Goal: Transaction & Acquisition: Purchase product/service

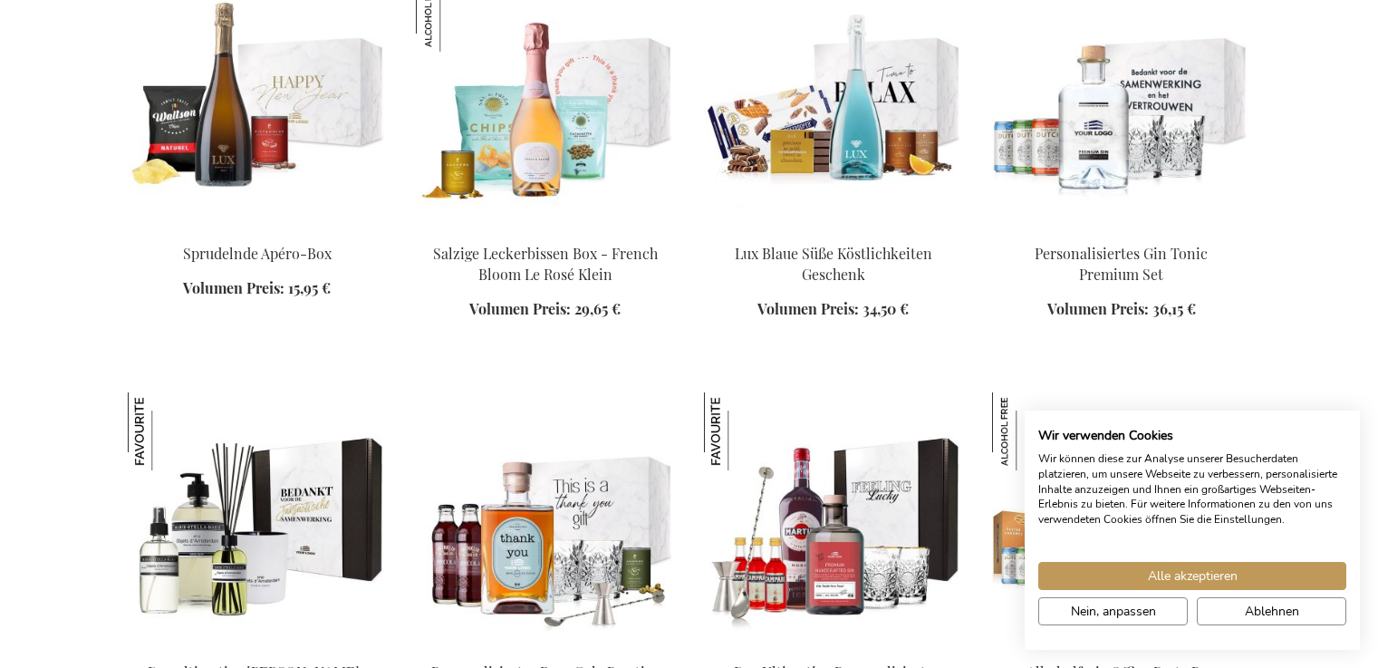
scroll to position [1935, 0]
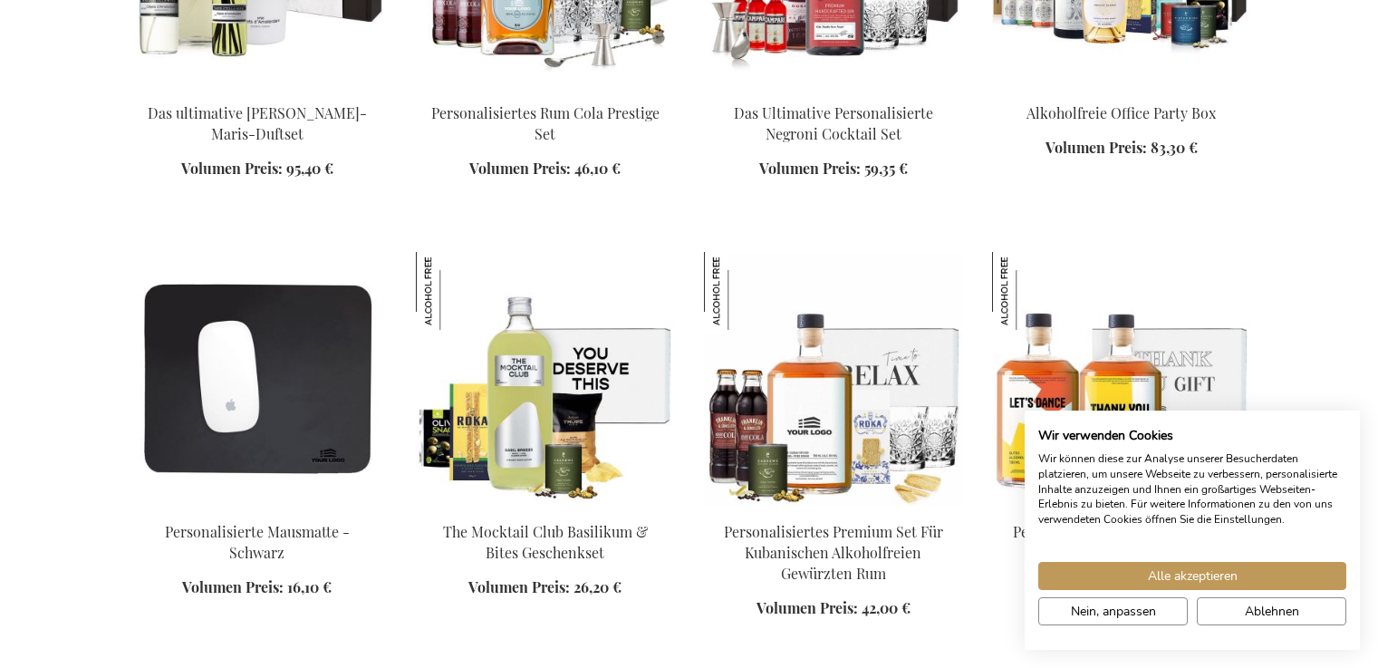
scroll to position [2454, 0]
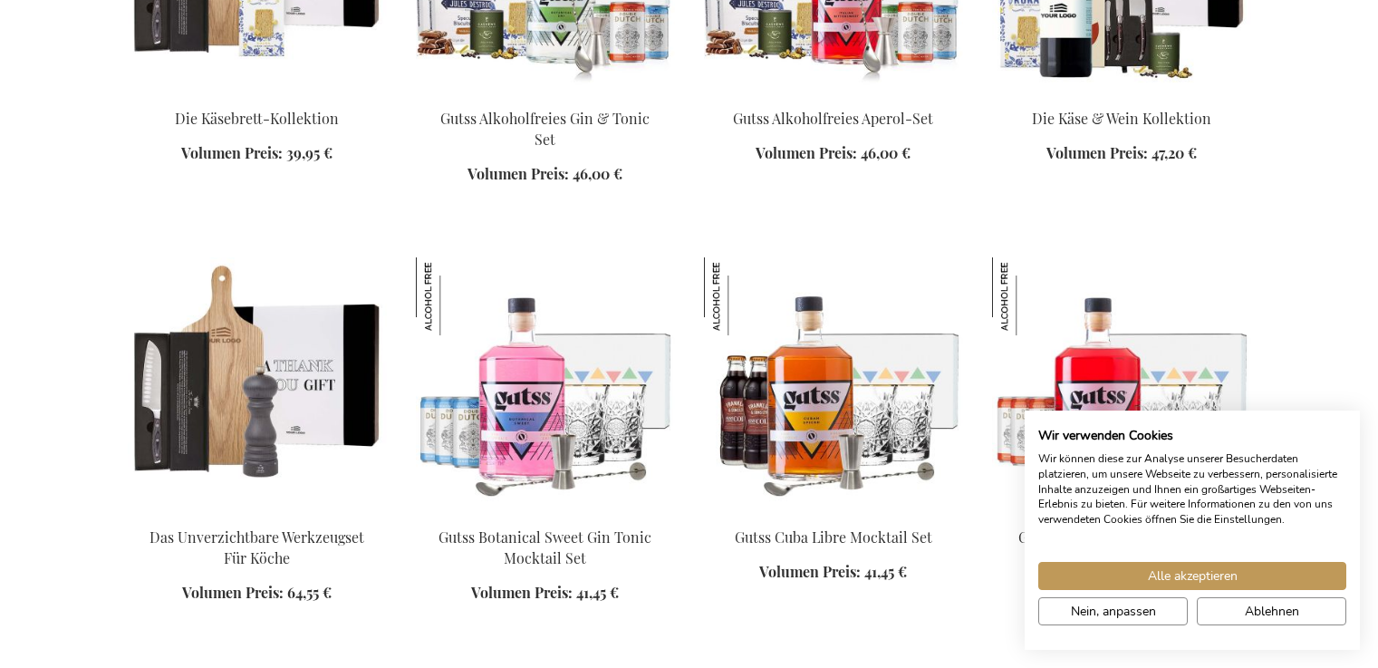
scroll to position [4158, 0]
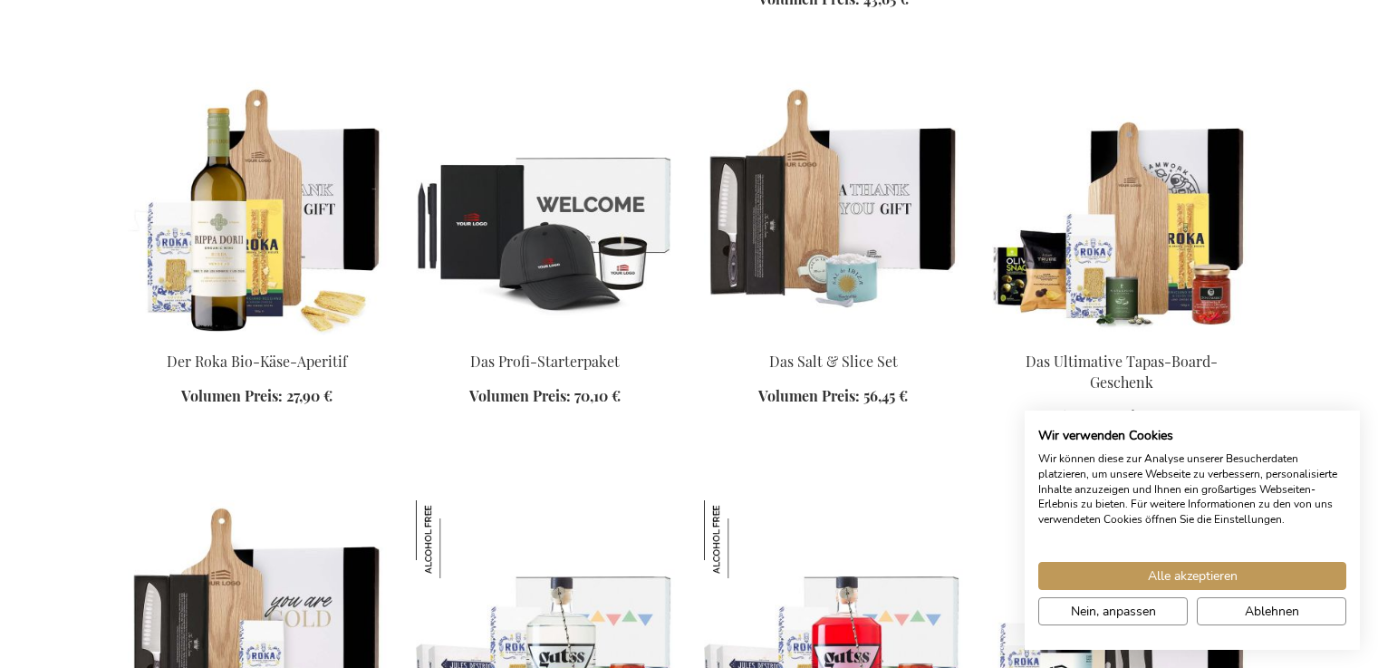
scroll to position [3263, 0]
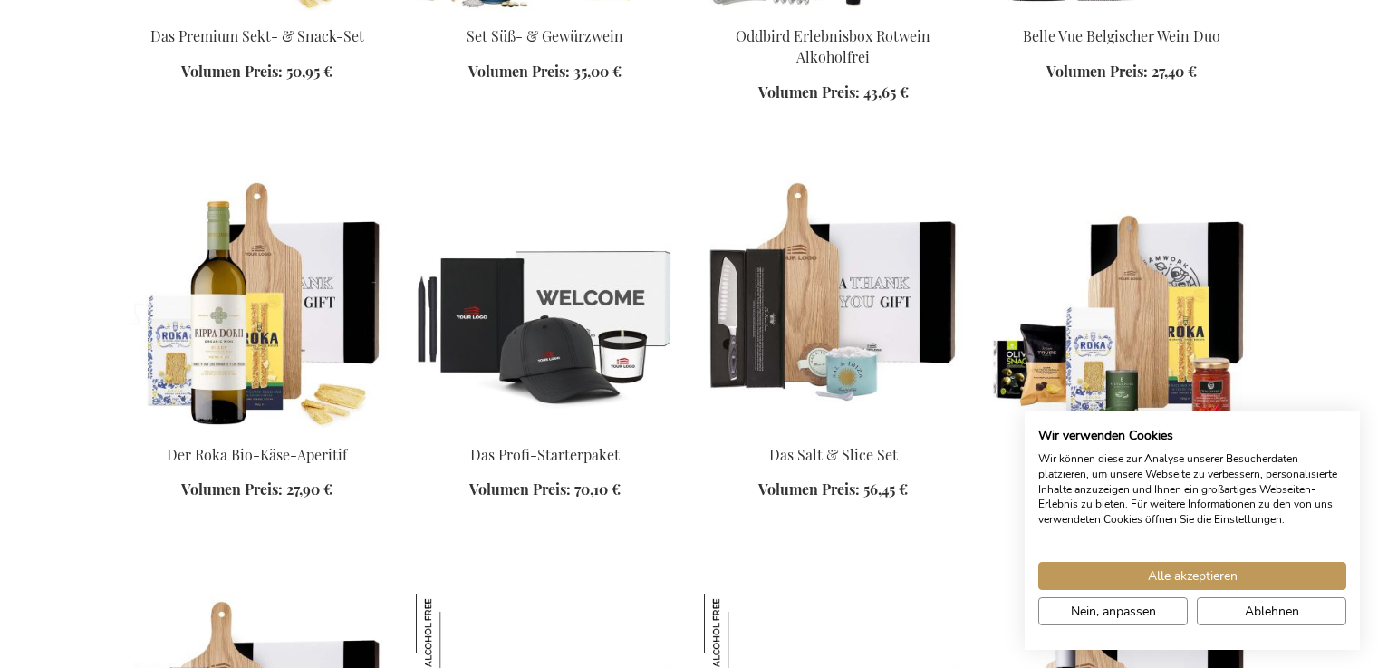
scroll to position [3196, 0]
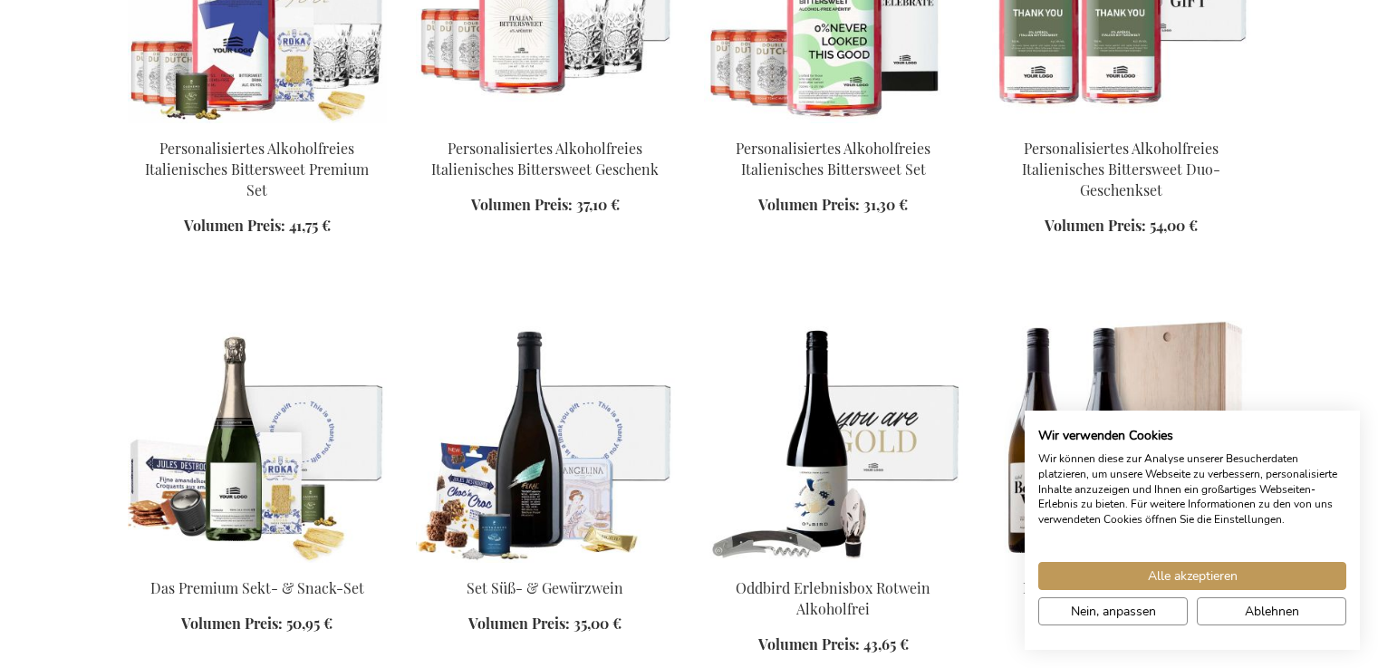
scroll to position [3608, 0]
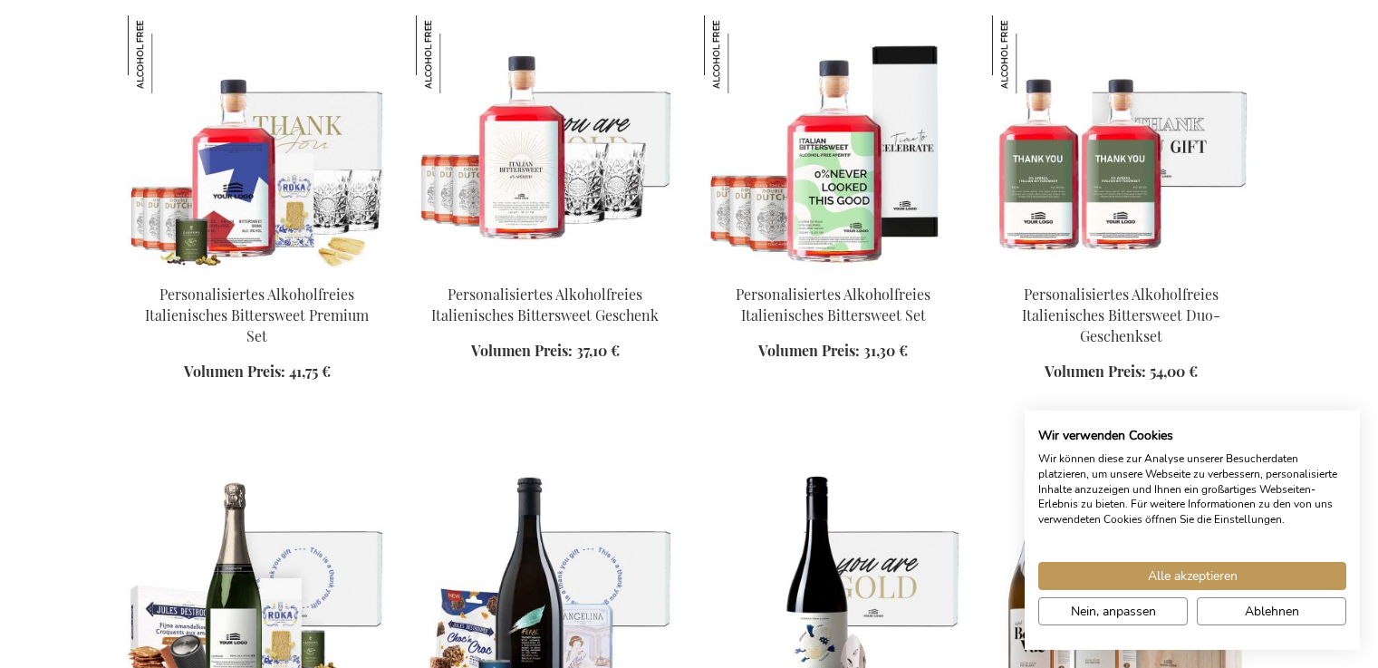
scroll to position [2457, 0]
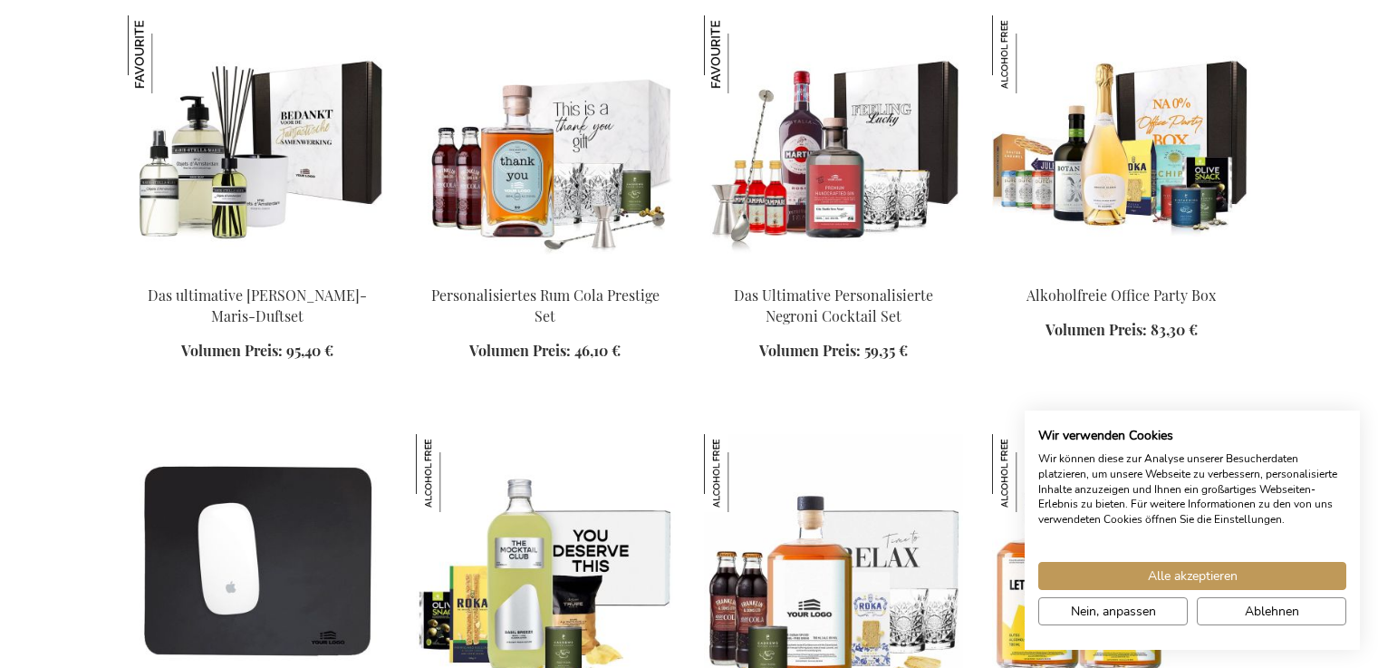
scroll to position [1616, 0]
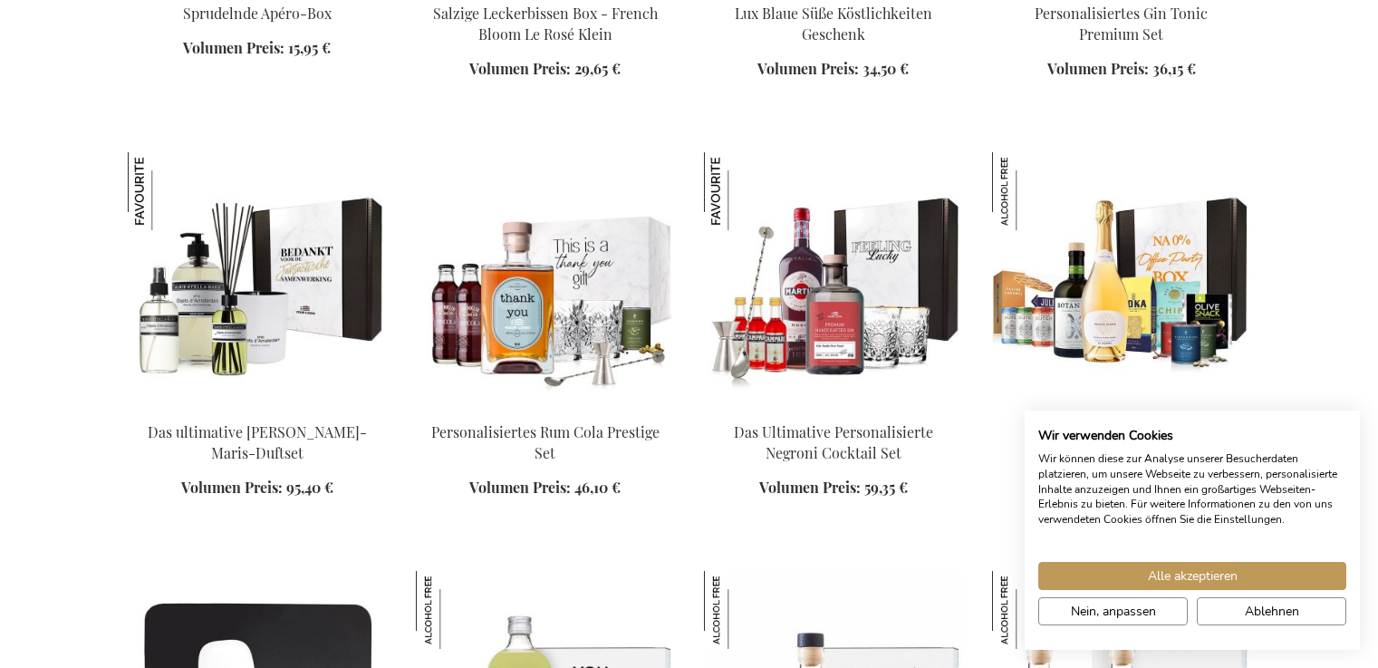
click at [1161, 152] on img at bounding box center [1121, 279] width 259 height 254
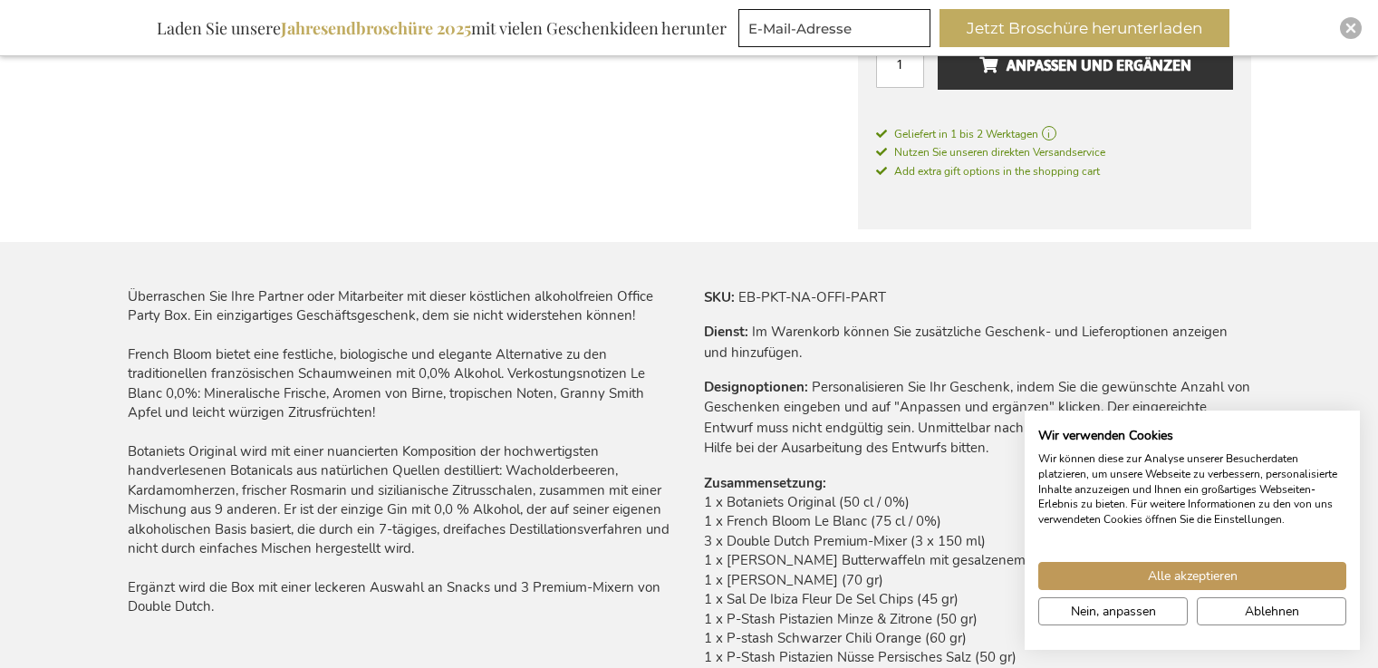
scroll to position [1056, 0]
